Goal: Transaction & Acquisition: Purchase product/service

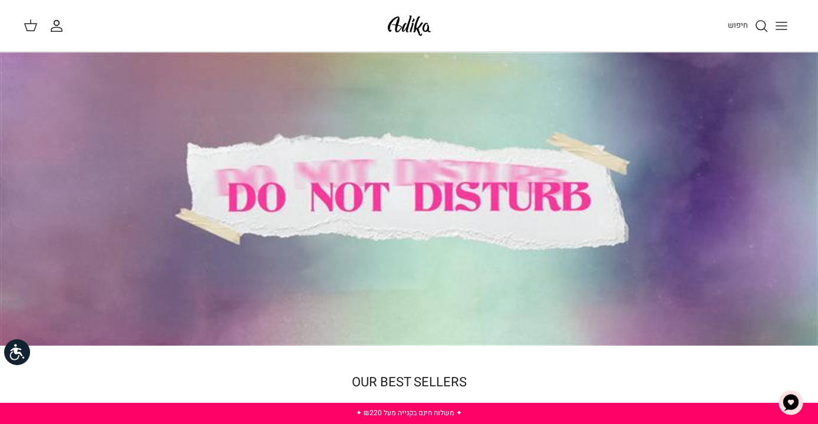
scroll to position [3, 0]
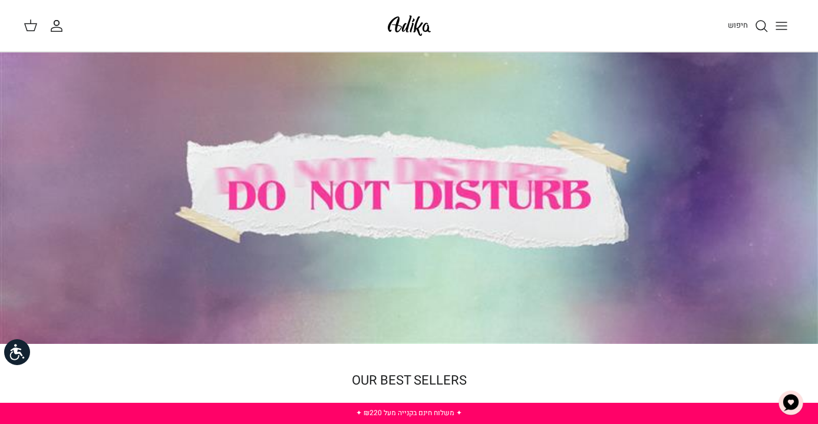
click at [759, 28] on icon "חיפוש" at bounding box center [761, 26] width 14 height 14
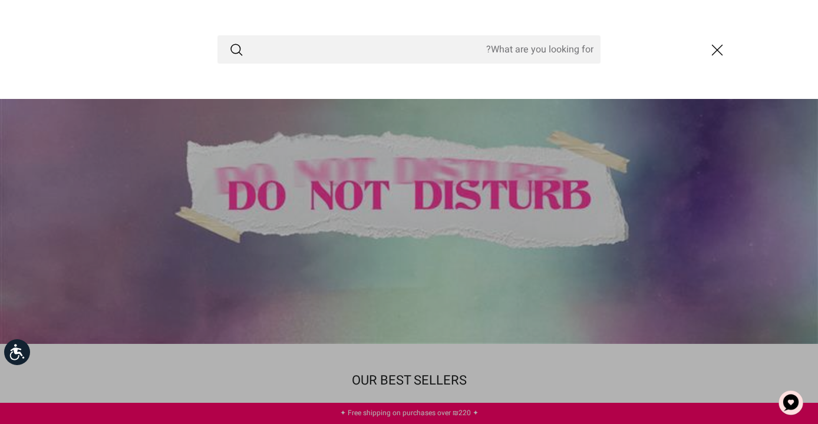
click at [525, 47] on input "Search Store" at bounding box center [408, 49] width 383 height 28
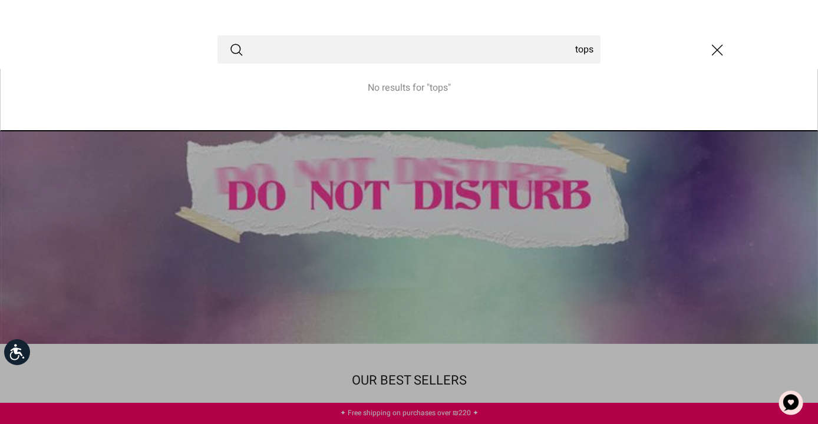
type input "tops"
click at [229, 42] on button "Submit" at bounding box center [236, 49] width 14 height 15
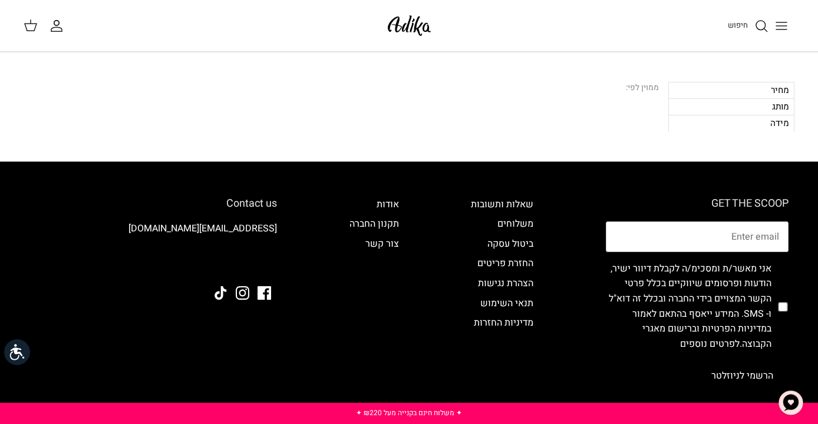
click at [732, 28] on span "חיפוש" at bounding box center [737, 24] width 20 height 11
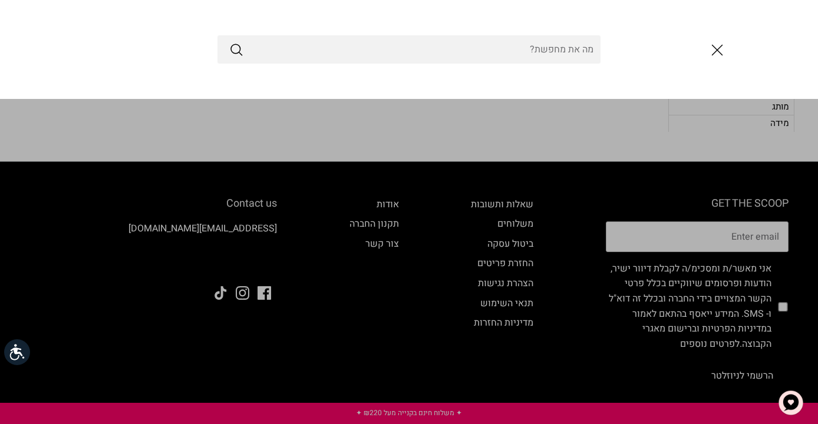
click at [233, 44] on icon "Submit" at bounding box center [236, 49] width 14 height 14
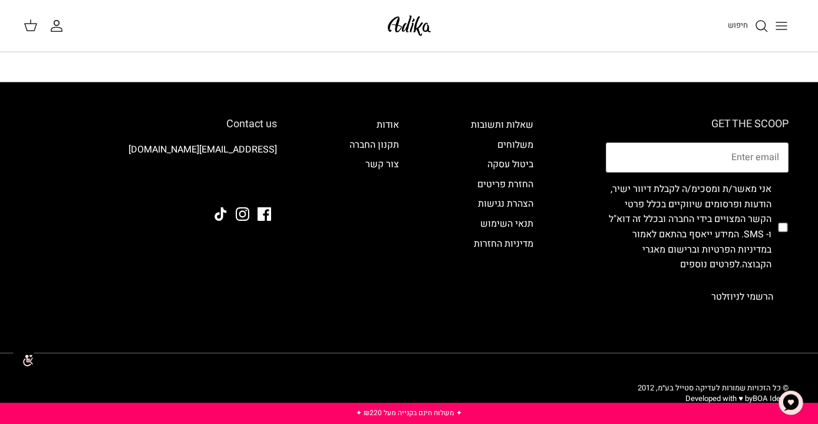
click at [51, 27] on icon "החשבון שלי" at bounding box center [56, 26] width 14 height 14
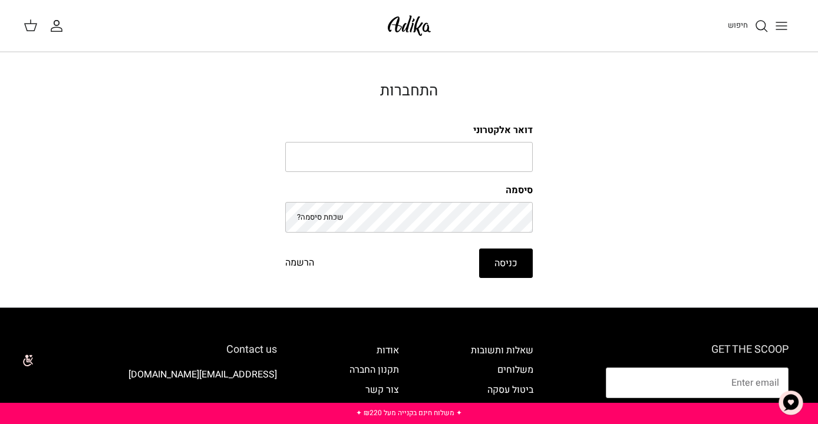
click at [757, 25] on icon "חיפוש" at bounding box center [761, 26] width 14 height 14
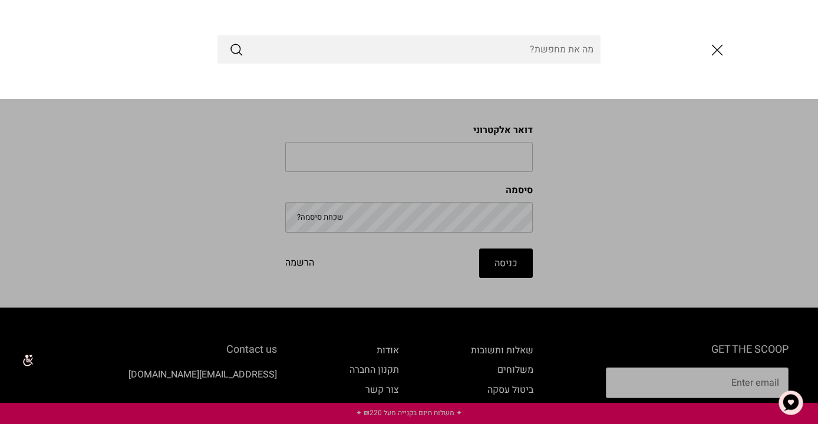
click at [719, 48] on icon "סגור" at bounding box center [717, 50] width 20 height 20
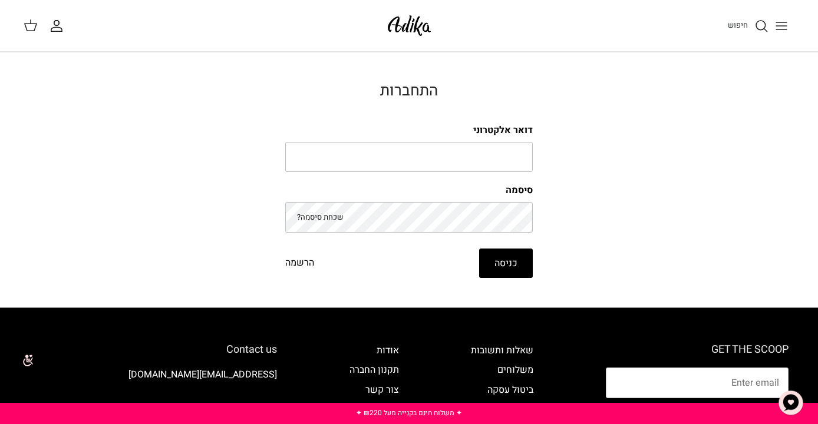
click at [772, 23] on button "Toggle menu" at bounding box center [781, 26] width 26 height 26
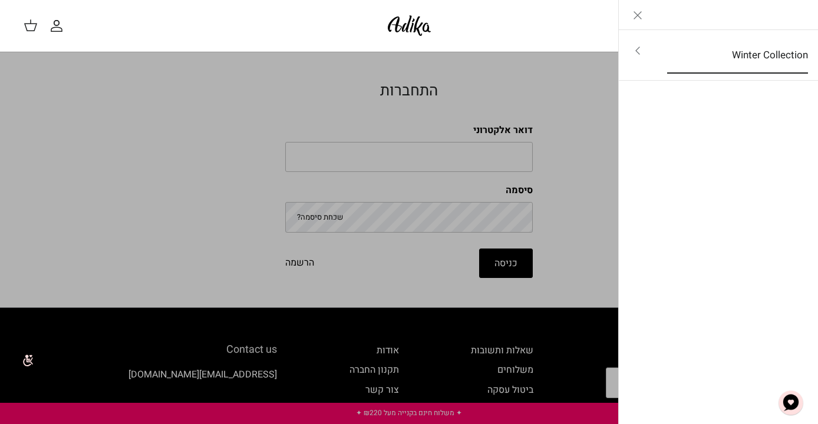
click at [764, 55] on link "Winter Collection" at bounding box center [737, 55] width 162 height 37
click at [789, 54] on link "לכל הפריטים" at bounding box center [718, 51] width 188 height 29
